Goal: Navigation & Orientation: Find specific page/section

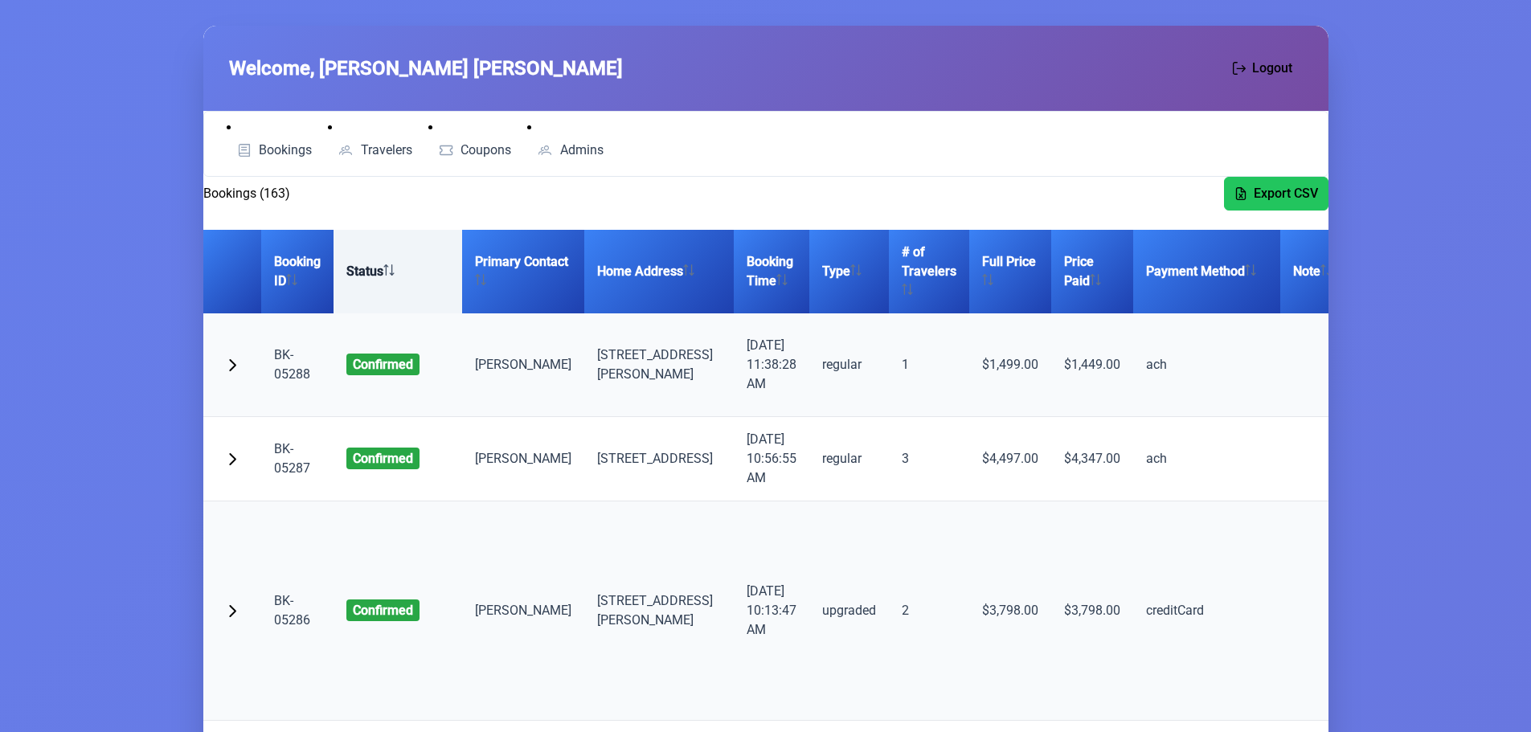
scroll to position [80, 0]
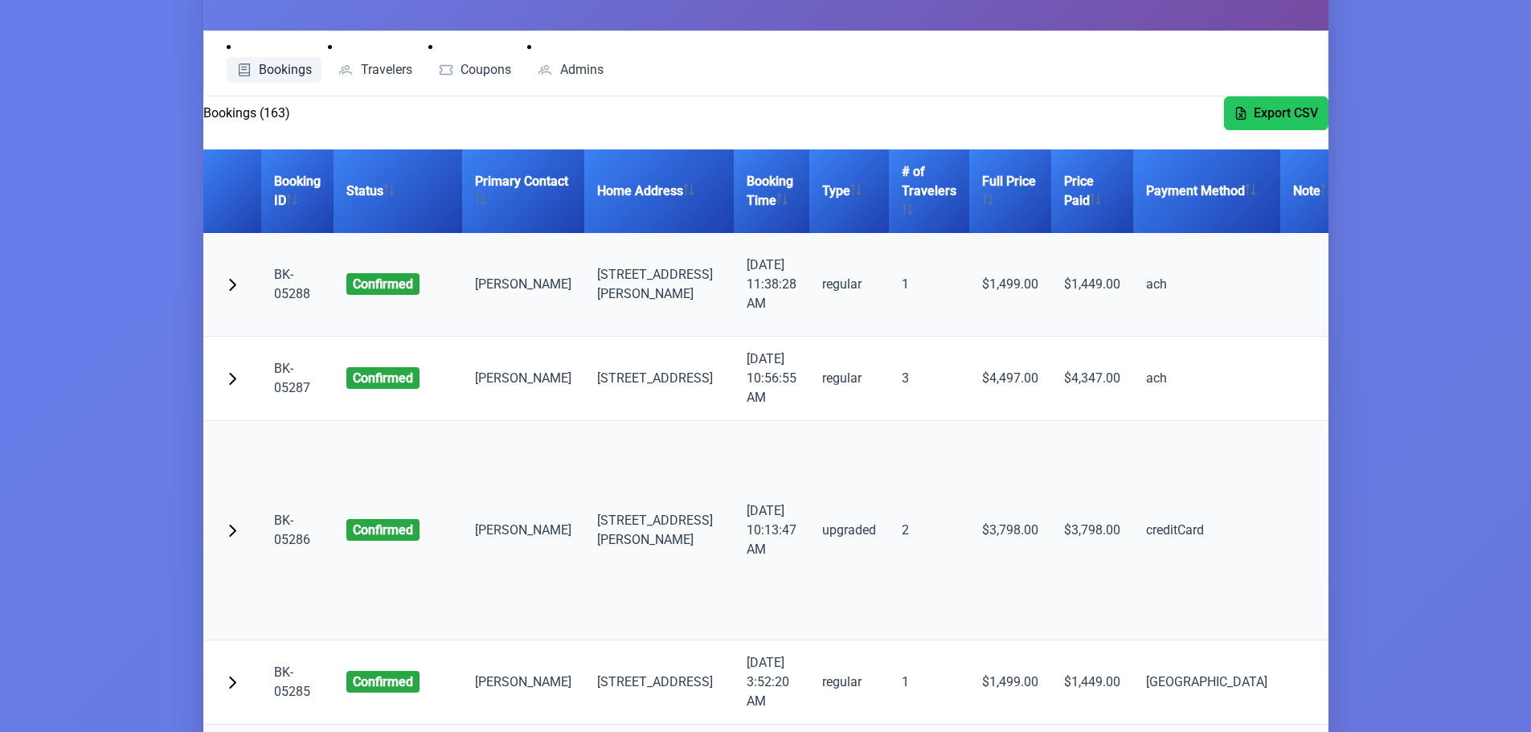
click at [287, 76] on span "Bookings" at bounding box center [285, 69] width 53 height 13
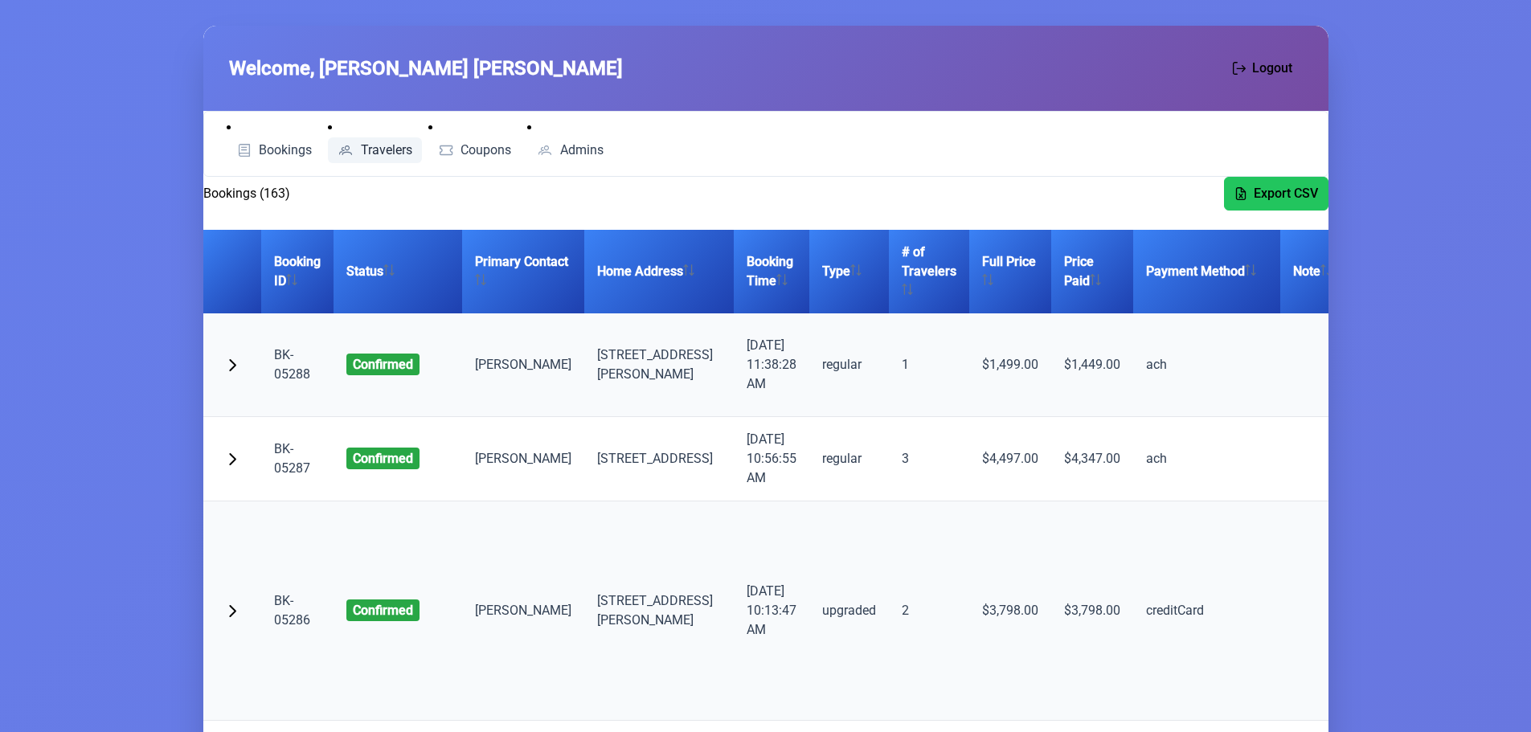
click at [399, 149] on span "Travelers" at bounding box center [386, 150] width 51 height 13
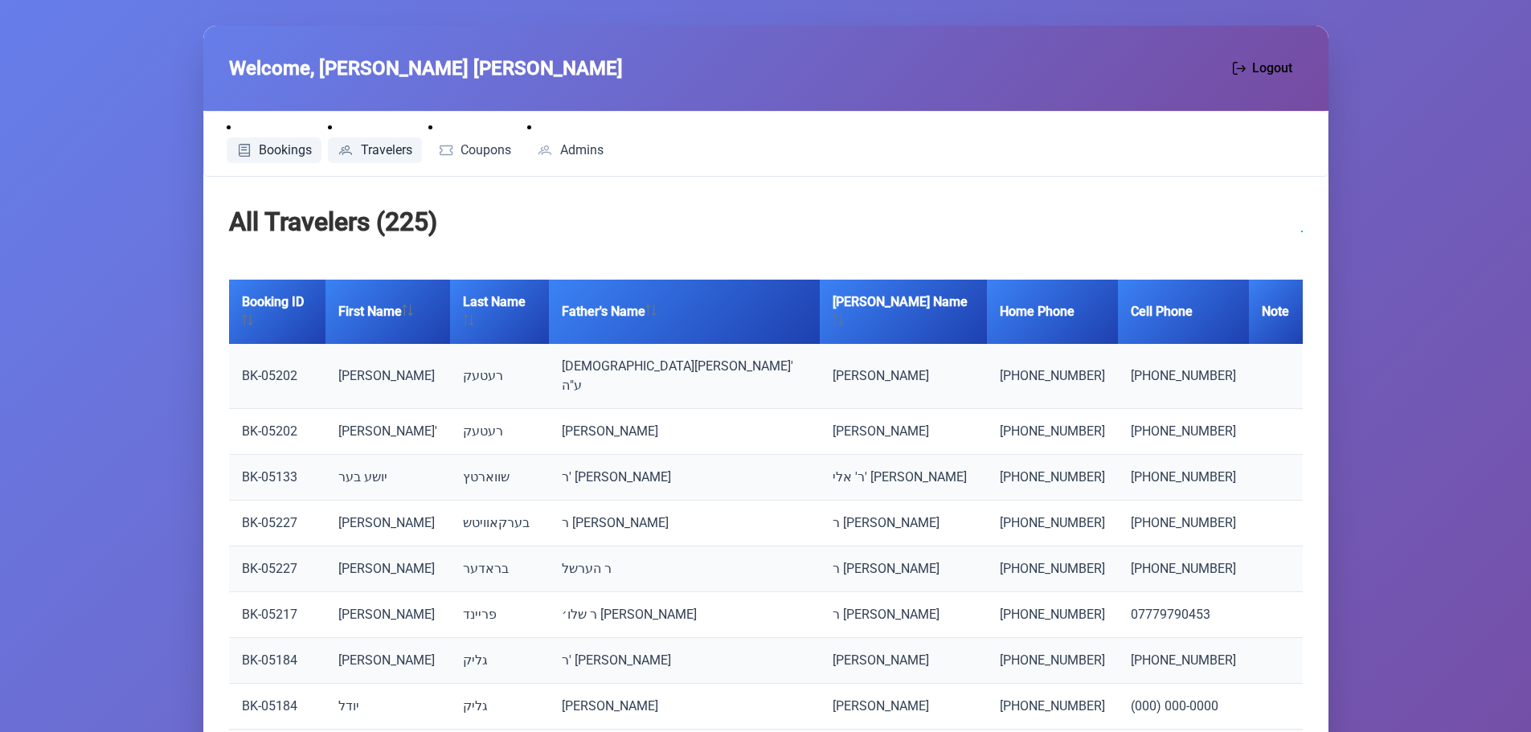
click at [290, 151] on span "Bookings" at bounding box center [285, 150] width 53 height 13
